Goal: Information Seeking & Learning: Understand process/instructions

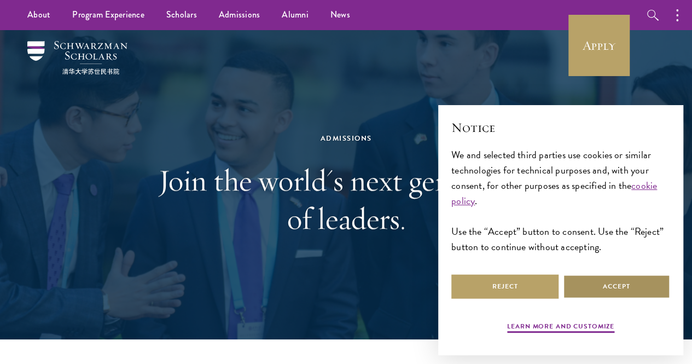
click at [604, 274] on button "Accept" at bounding box center [616, 286] width 107 height 25
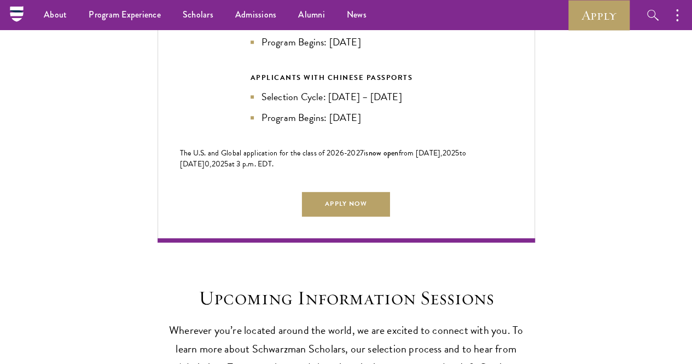
scroll to position [2421, 0]
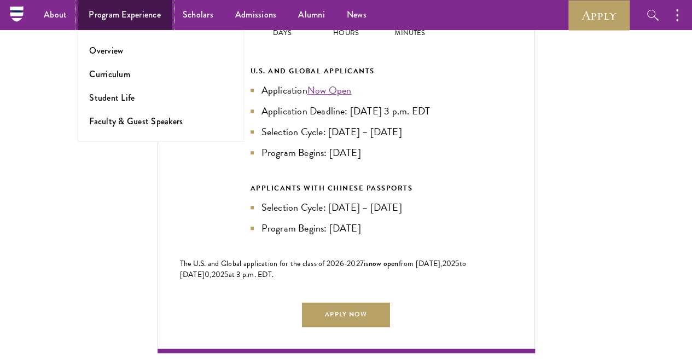
click at [100, 19] on link "Program Experience" at bounding box center [125, 15] width 94 height 30
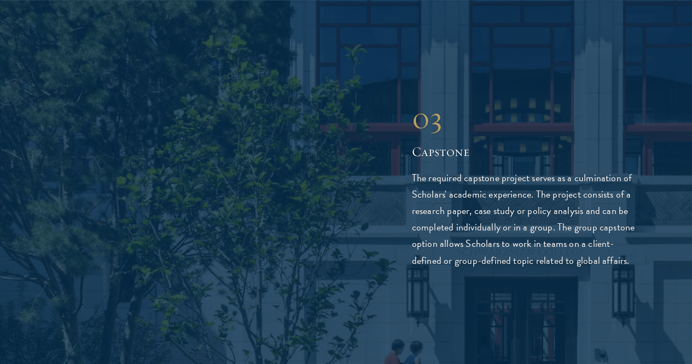
scroll to position [2247, 0]
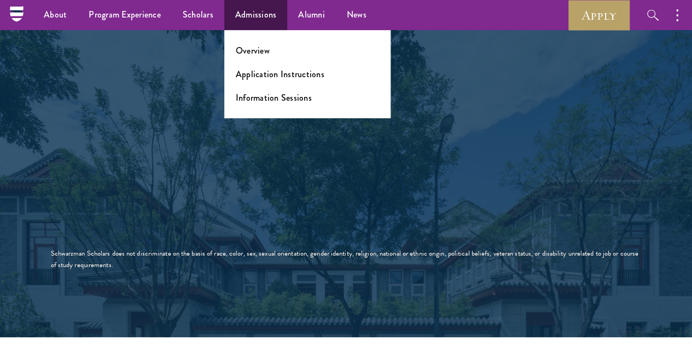
scroll to position [1935, 0]
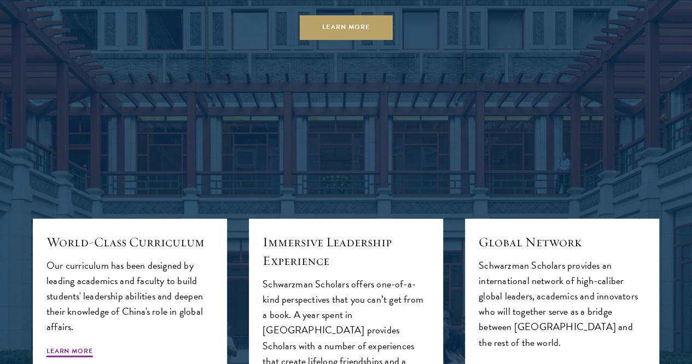
scroll to position [995, 0]
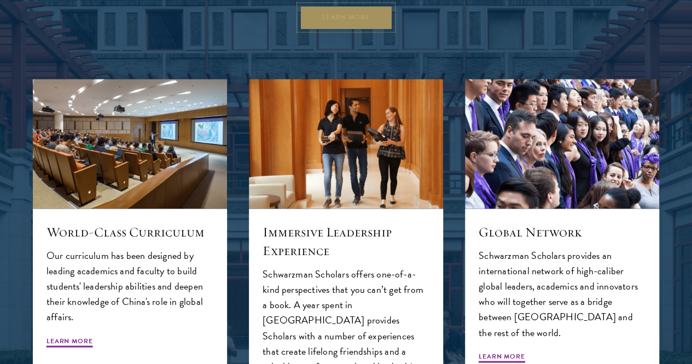
click at [318, 30] on link "Learn More" at bounding box center [346, 17] width 94 height 25
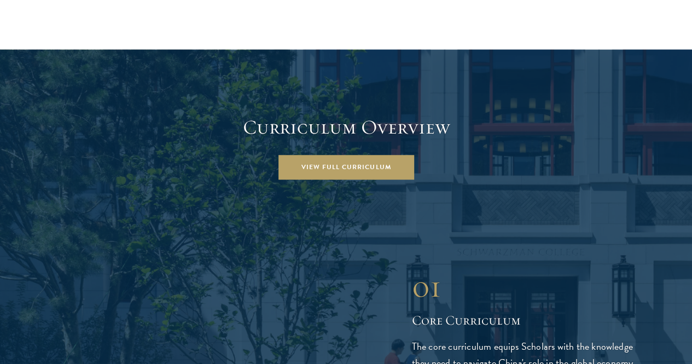
scroll to position [1443, 0]
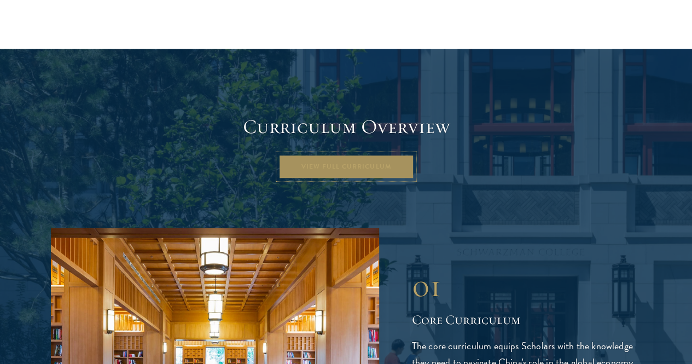
click at [294, 154] on link "View Full Curriculum" at bounding box center [346, 166] width 136 height 25
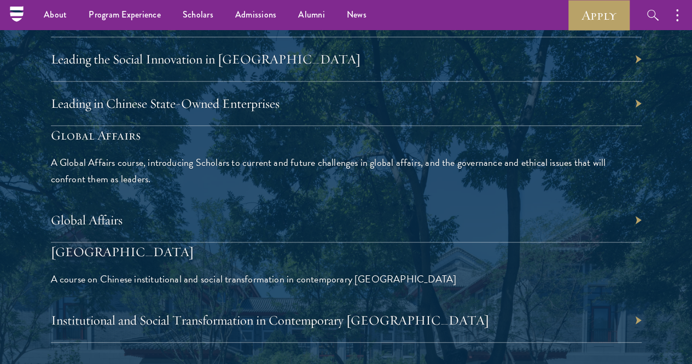
scroll to position [2468, 0]
click at [599, 199] on div "Global Affairs" at bounding box center [346, 221] width 591 height 44
click at [128, 212] on link "Global Affairs" at bounding box center [92, 220] width 72 height 16
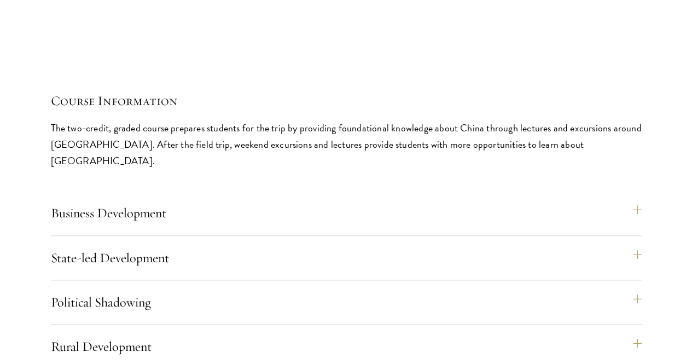
scroll to position [4629, 0]
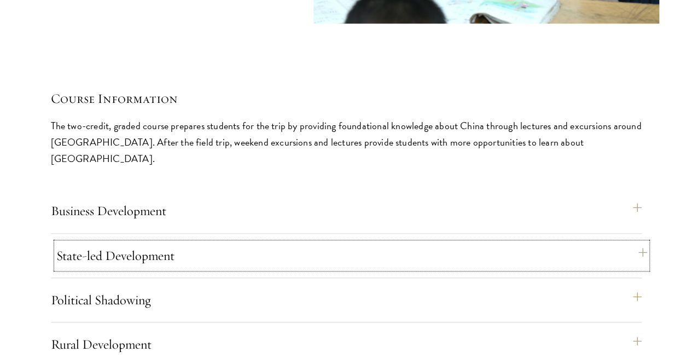
click at [430, 242] on button "State-led Development" at bounding box center [351, 255] width 591 height 26
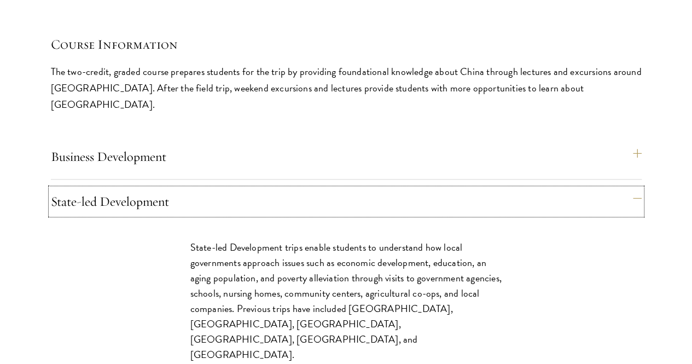
scroll to position [4684, 0]
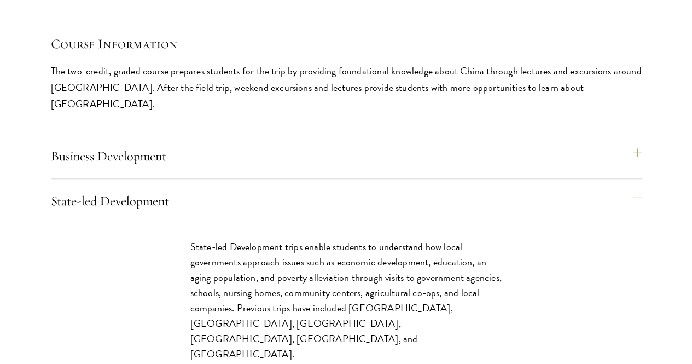
click at [295, 112] on div "Course Information The two-credit, graded course prepares students for the trip…" at bounding box center [346, 73] width 591 height 78
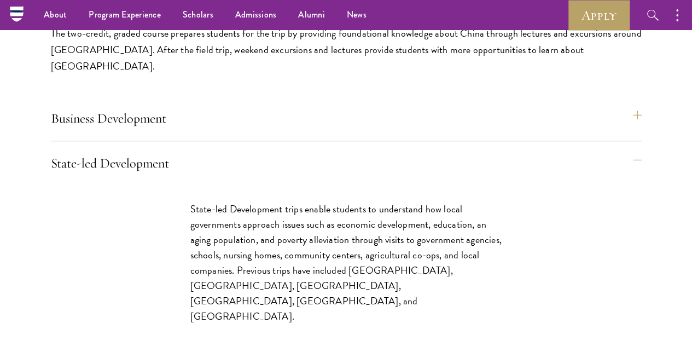
scroll to position [4718, 0]
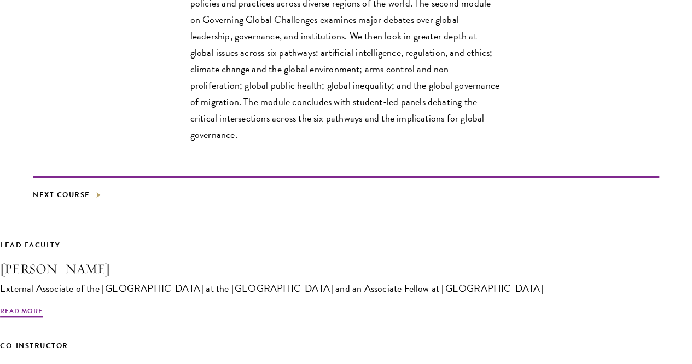
scroll to position [476, 0]
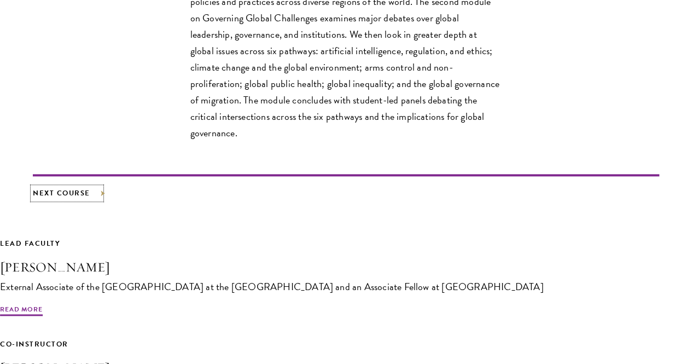
click at [70, 199] on link "Next Course" at bounding box center [67, 193] width 68 height 12
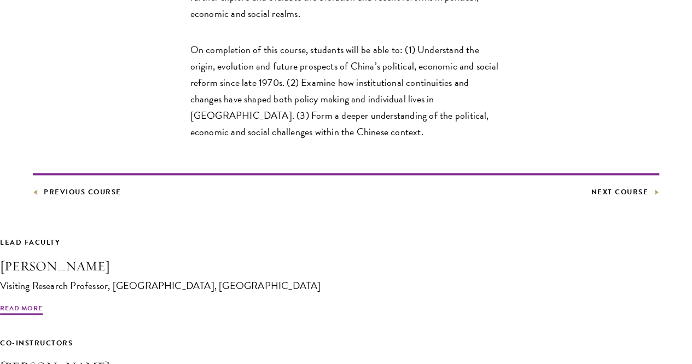
scroll to position [514, 0]
click at [591, 197] on link "Next Course" at bounding box center [625, 191] width 68 height 12
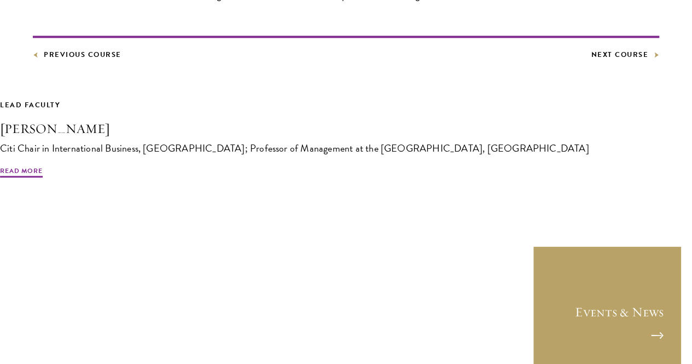
scroll to position [832, 0]
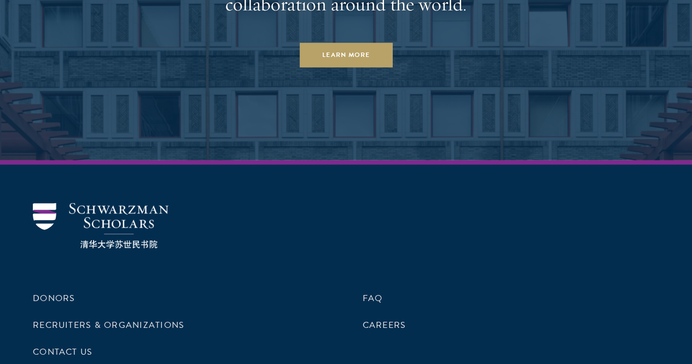
scroll to position [5483, 0]
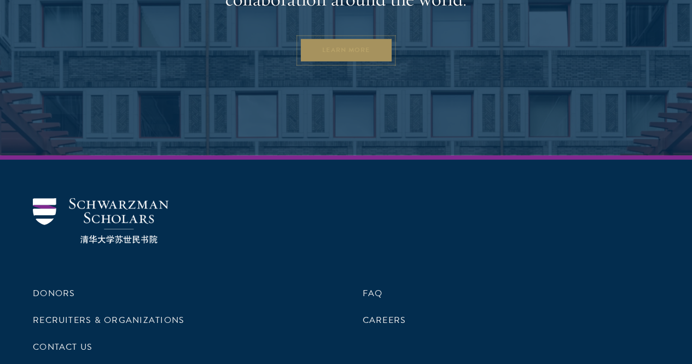
click at [343, 63] on link "Learn More" at bounding box center [346, 50] width 94 height 25
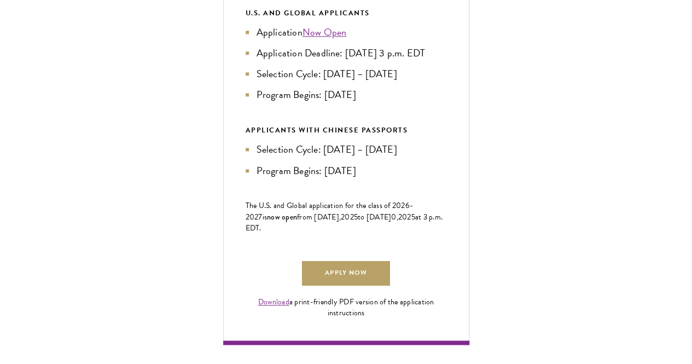
scroll to position [573, 0]
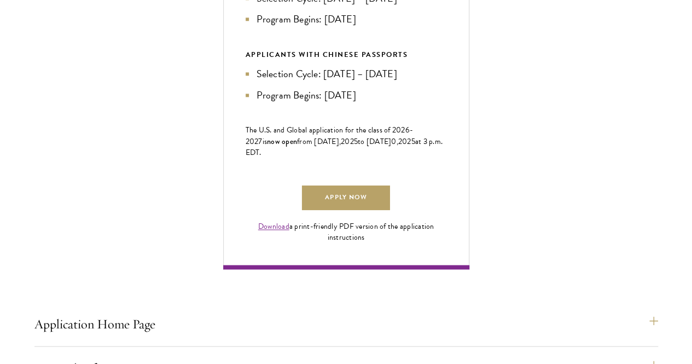
scroll to position [649, 0]
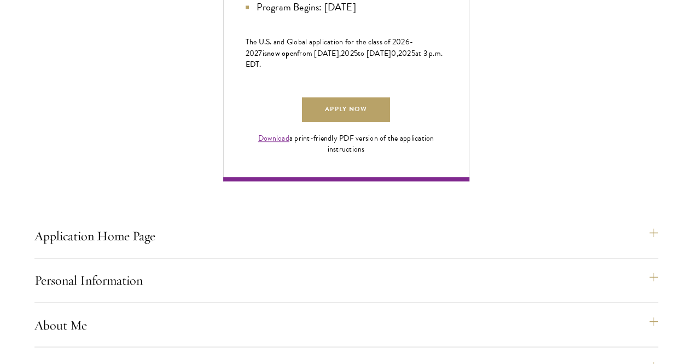
scroll to position [737, 0]
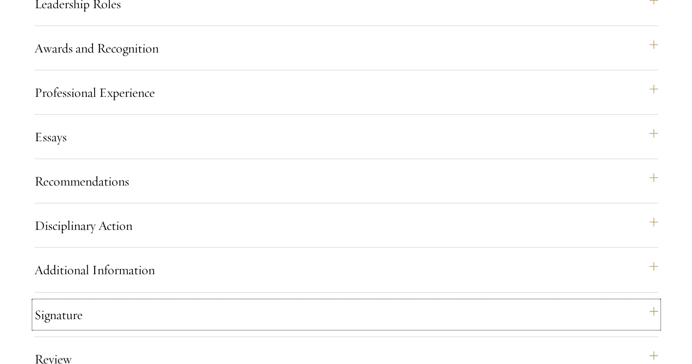
scroll to position [1190, 0]
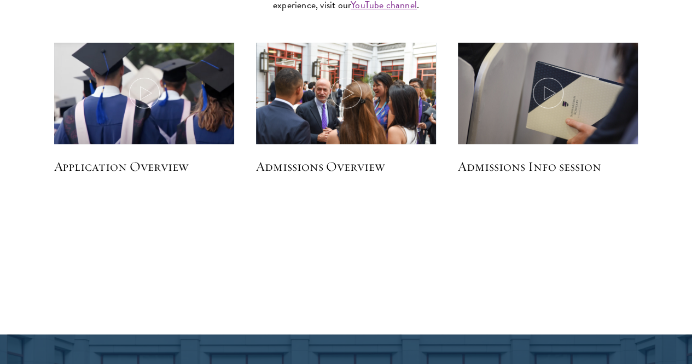
scroll to position [2180, 0]
